Goal: Check status: Check status

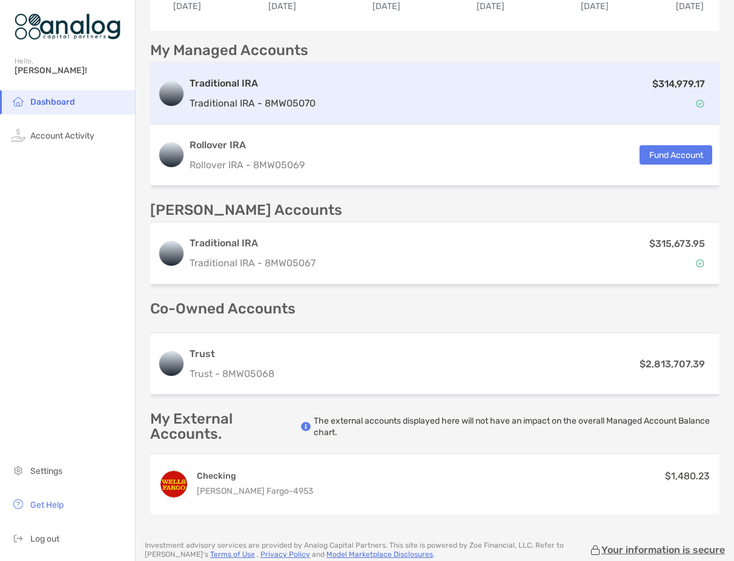
scroll to position [303, 0]
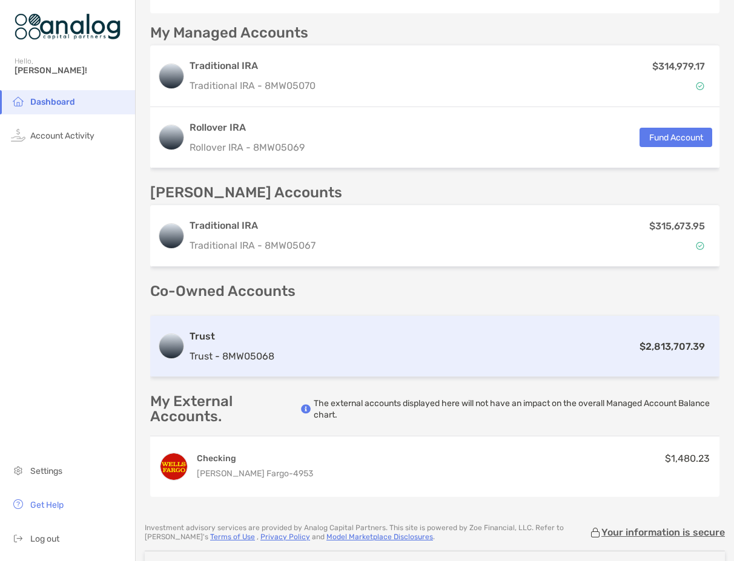
click at [458, 364] on div "Trust Trust - 8MW05068 $2,813,707.39" at bounding box center [434, 346] width 569 height 61
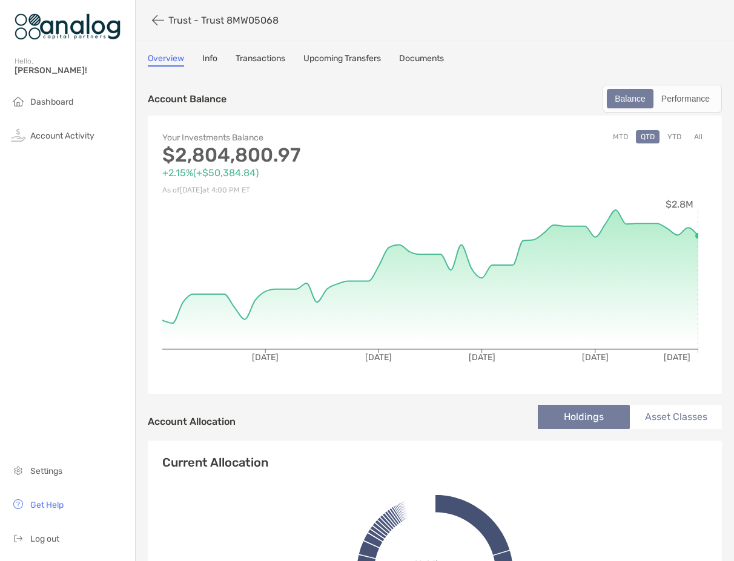
click at [613, 134] on button "MTD" at bounding box center [620, 136] width 25 height 13
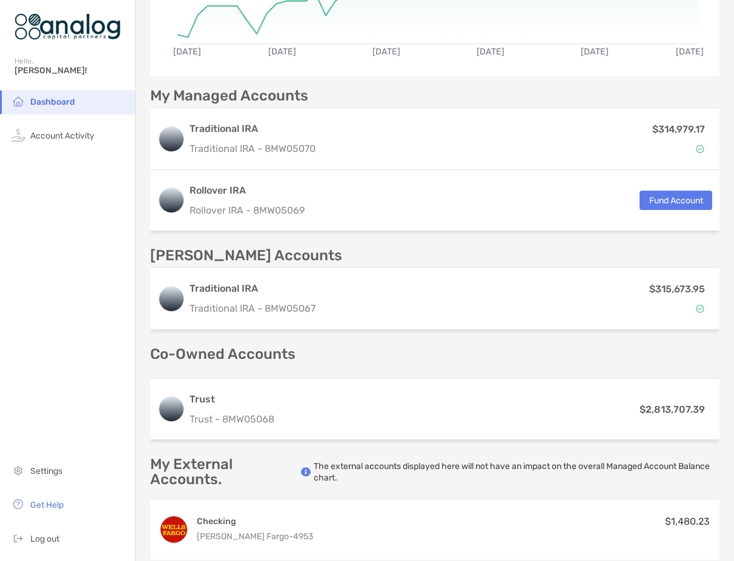
scroll to position [242, 0]
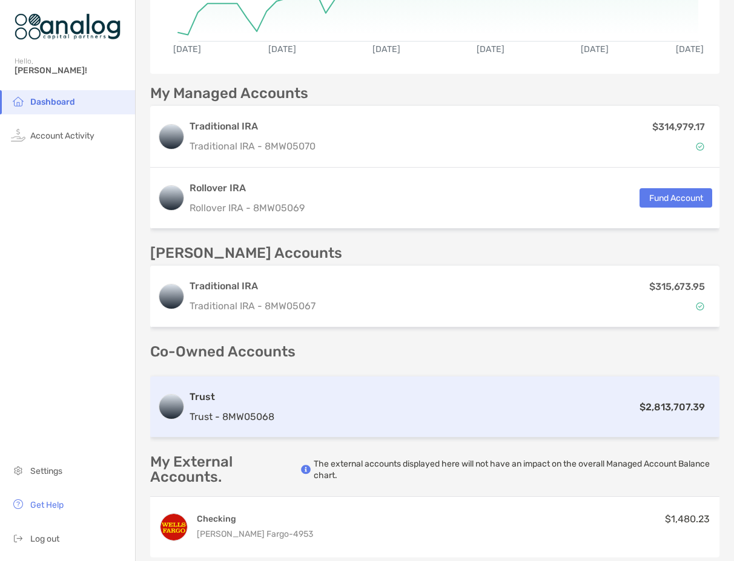
click at [404, 395] on div "Trust Trust - 8MW05068 $2,813,707.39" at bounding box center [434, 406] width 569 height 61
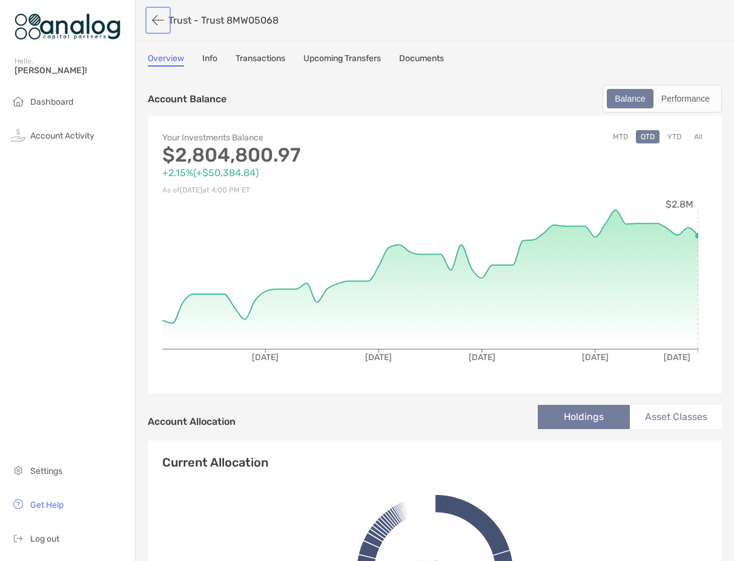
click at [162, 22] on button "button" at bounding box center [158, 20] width 21 height 22
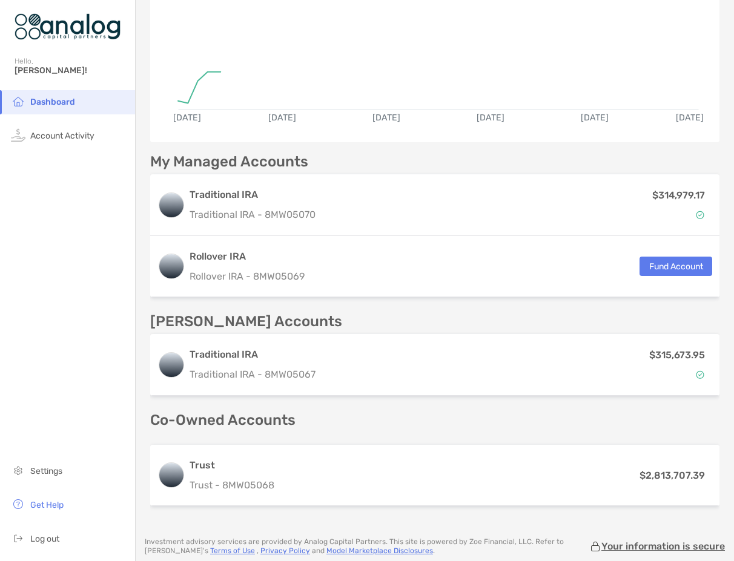
scroll to position [182, 0]
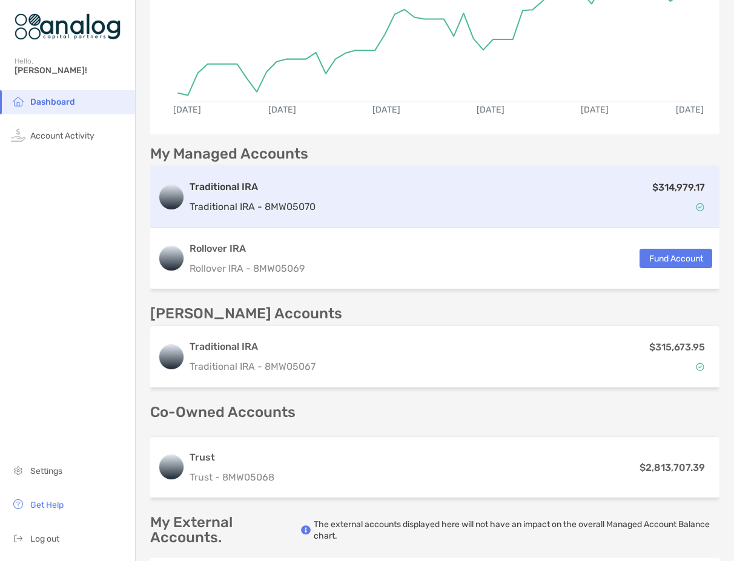
click at [413, 200] on div "$314,979.17" at bounding box center [516, 197] width 392 height 35
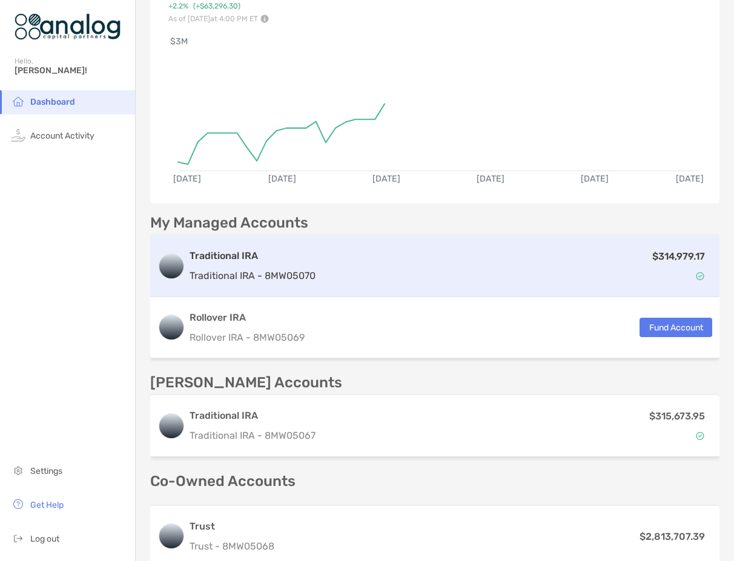
scroll to position [182, 0]
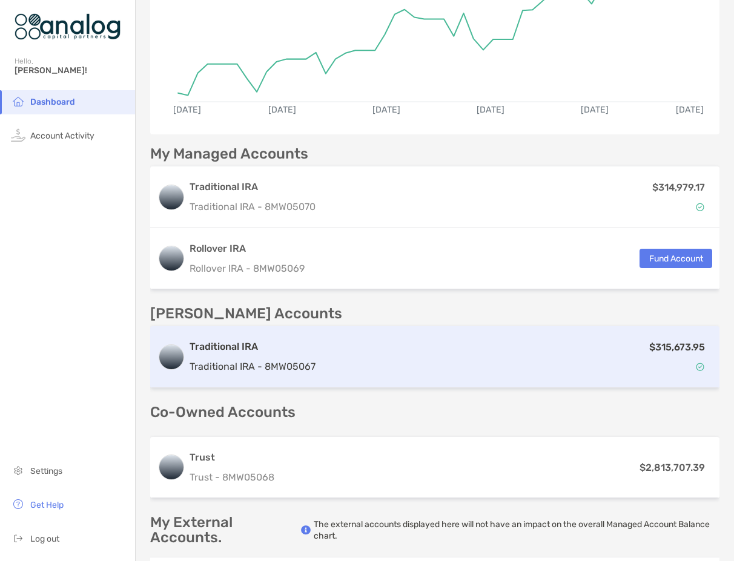
click at [396, 345] on div "$315,673.95" at bounding box center [516, 357] width 392 height 35
